Goal: Task Accomplishment & Management: Use online tool/utility

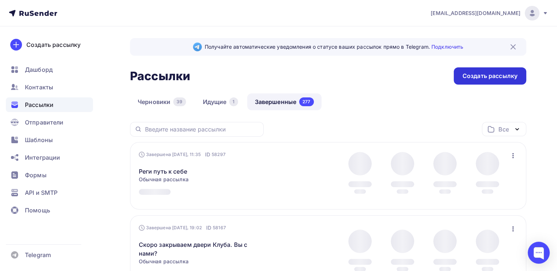
click at [460, 72] on div "Создать рассылку" at bounding box center [489, 75] width 72 height 17
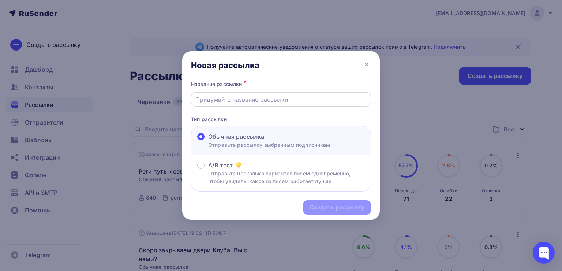
click at [222, 102] on input "text" at bounding box center [281, 99] width 172 height 9
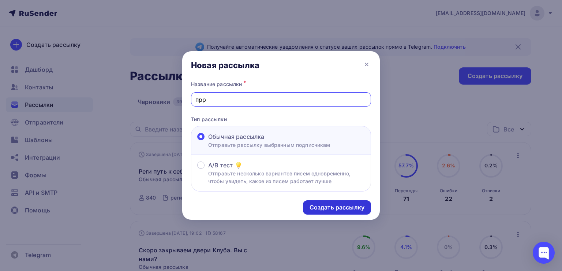
type input "прр"
click at [323, 203] on div "Создать рассылку" at bounding box center [337, 207] width 55 height 8
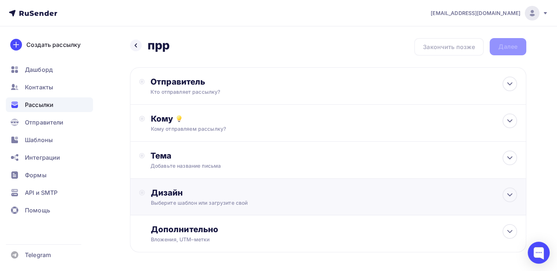
click at [298, 200] on div "Выберите шаблон или загрузите свой" at bounding box center [315, 202] width 329 height 7
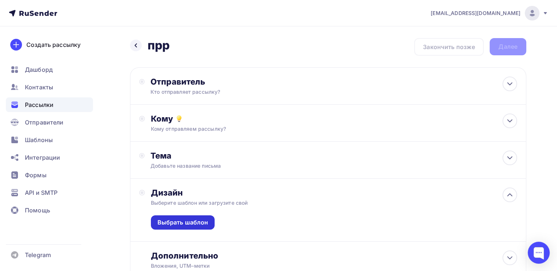
click at [206, 222] on div "Выбрать шаблон" at bounding box center [182, 222] width 51 height 8
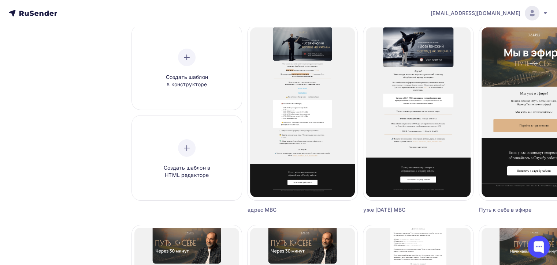
scroll to position [70, 0]
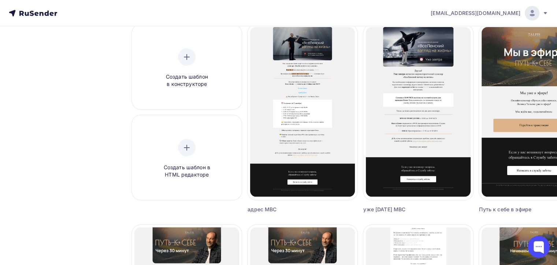
drag, startPoint x: 306, startPoint y: 16, endPoint x: 254, endPoint y: 15, distance: 52.0
click at [254, 15] on nav "[EMAIL_ADDRESS][DOMAIN_NAME] Аккаунт Тарифы Выйти" at bounding box center [278, 13] width 557 height 26
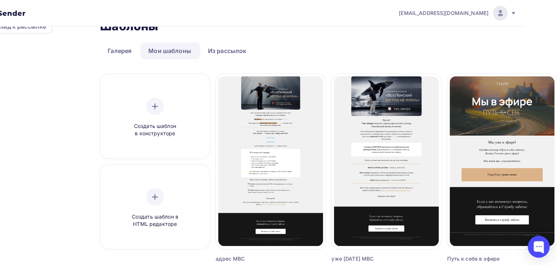
scroll to position [19, 32]
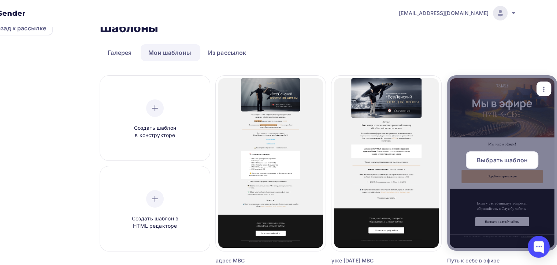
click at [486, 98] on div at bounding box center [502, 163] width 110 height 176
click at [484, 154] on div "Выбрать шаблон" at bounding box center [501, 161] width 72 height 18
